Goal: Find specific page/section: Find specific page/section

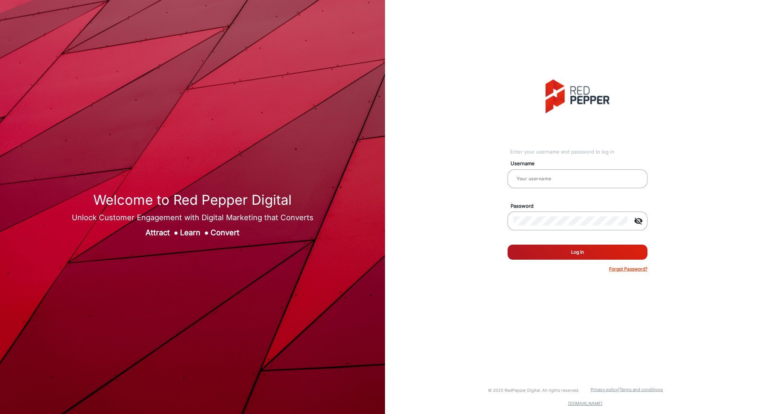
type input "Autozone1"
click at [532, 251] on button "Log In" at bounding box center [578, 251] width 140 height 15
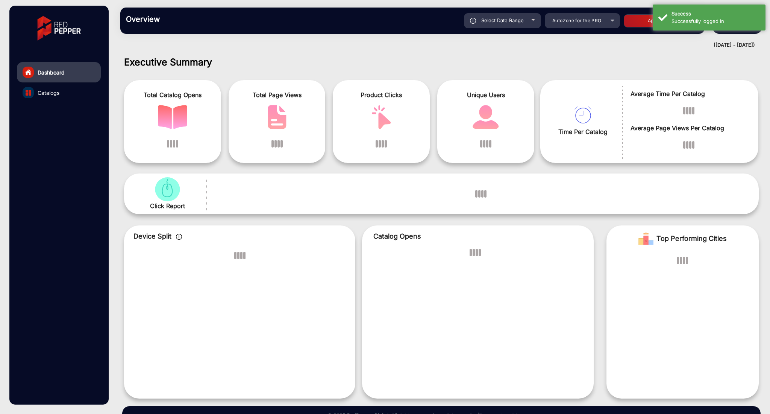
scroll to position [5, 0]
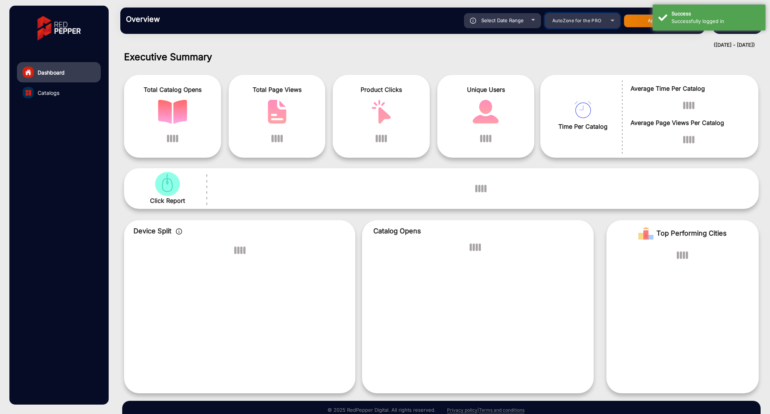
click at [584, 13] on mat-select "AutoZone for the PRO" at bounding box center [582, 20] width 75 height 15
click at [583, 23] on span "AutoZone for the PRO" at bounding box center [576, 21] width 49 height 6
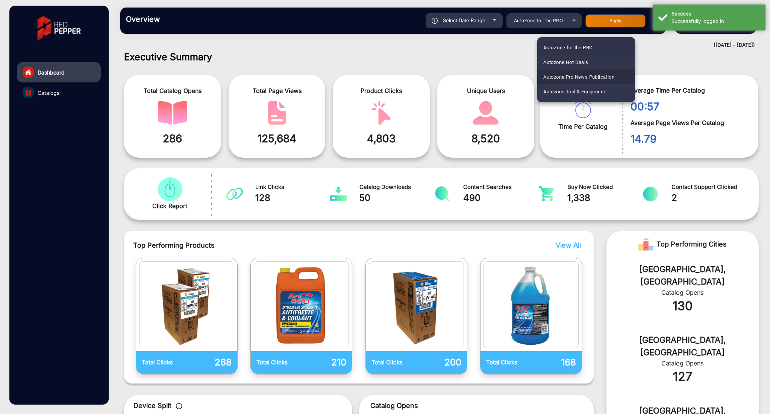
click at [581, 78] on span "Autozone Pro News Publication" at bounding box center [578, 77] width 71 height 15
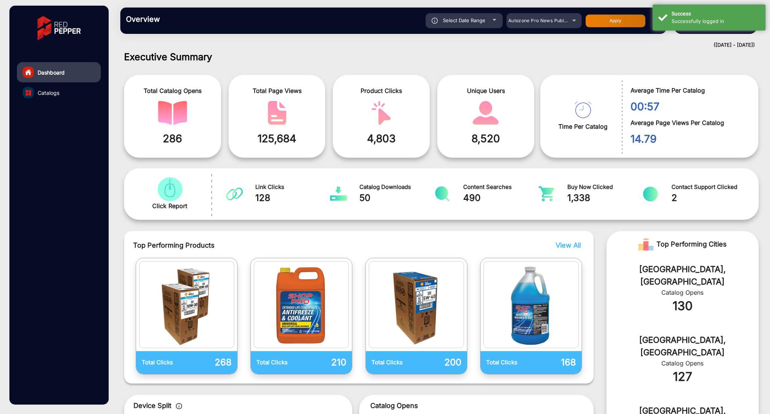
click at [485, 19] on span "Select Date Range" at bounding box center [464, 20] width 42 height 6
type input "[DATE]"
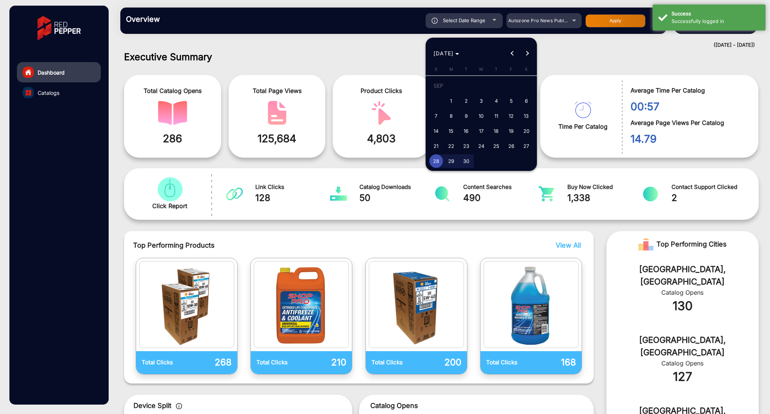
click at [434, 116] on span "7" at bounding box center [436, 116] width 14 height 14
type input "[DATE]"
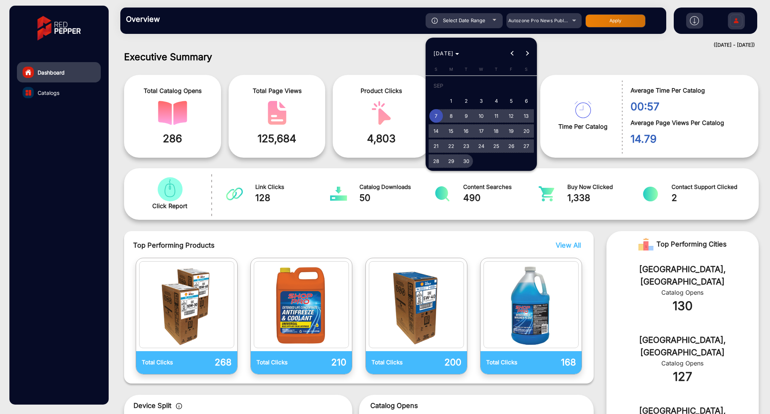
click at [466, 162] on span "30" at bounding box center [467, 161] width 14 height 14
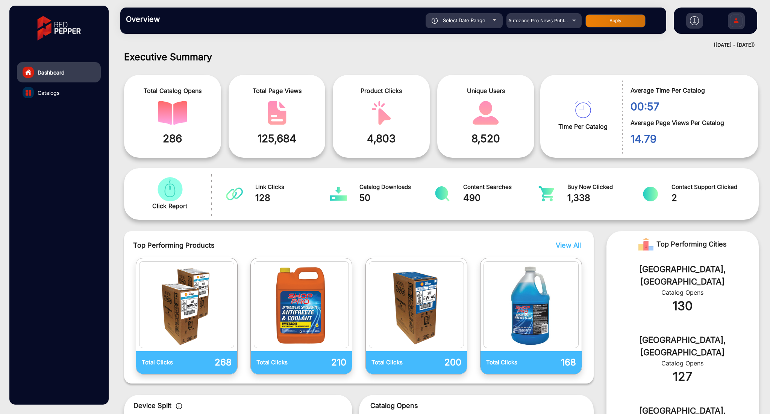
type input "[DATE]"
click at [608, 24] on button "Apply" at bounding box center [615, 20] width 60 height 13
type input "[DATE]"
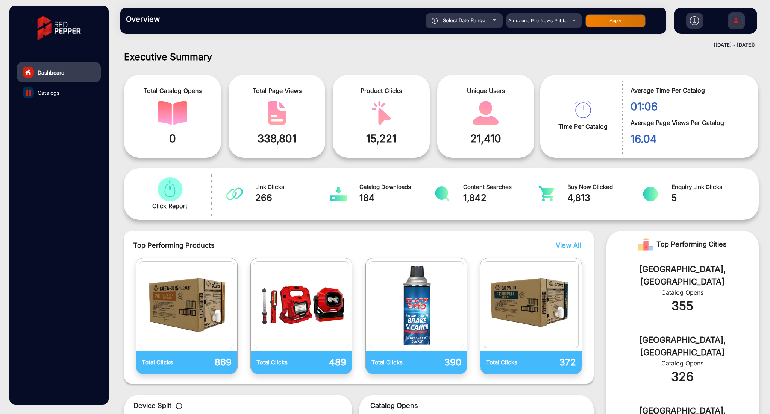
drag, startPoint x: 767, startPoint y: 59, endPoint x: 766, endPoint y: 94, distance: 34.3
click at [766, 94] on div "Executive Summary Total Catalog Opens 0 Total Page Views 338,801 Product Clicks…" at bounding box center [441, 232] width 657 height 363
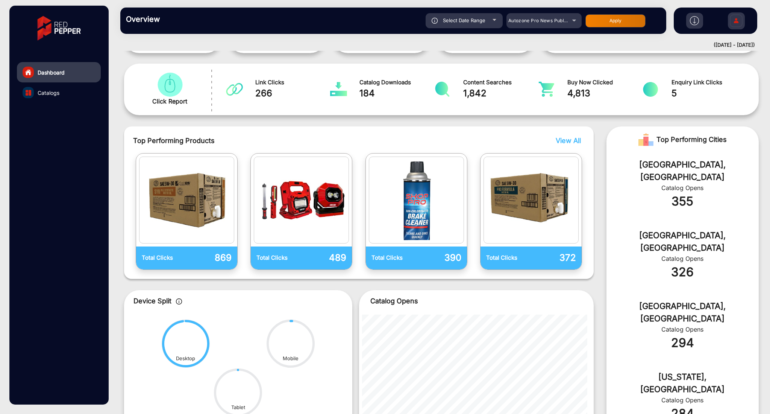
scroll to position [63, 0]
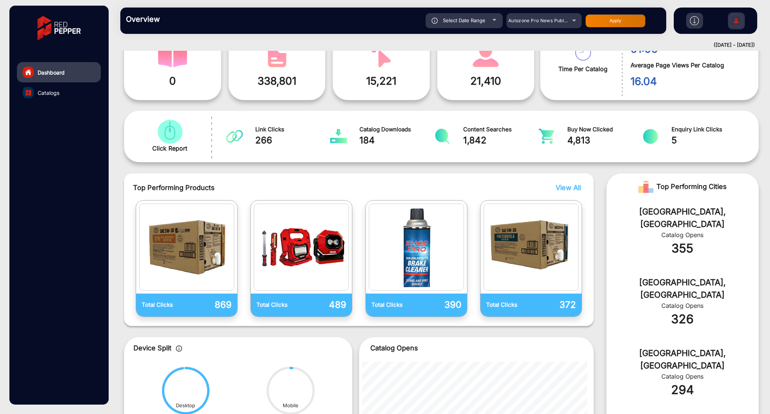
click at [45, 85] on link "Catalogs" at bounding box center [59, 92] width 84 height 20
click at [47, 94] on span "Catalogs" at bounding box center [49, 93] width 22 height 8
